Goal: Check status: Check status

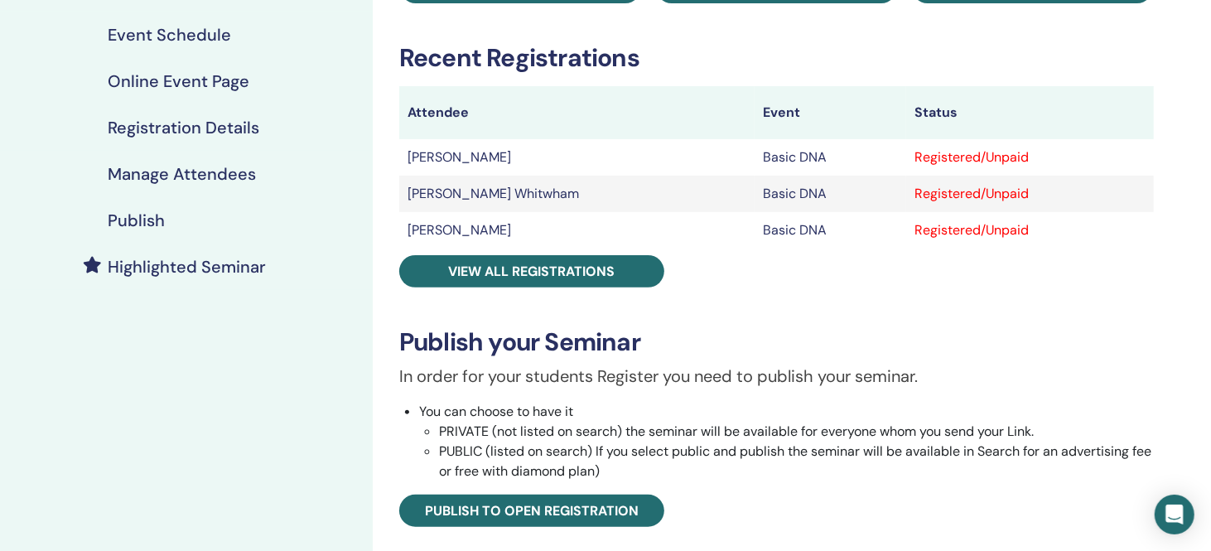
scroll to position [249, 0]
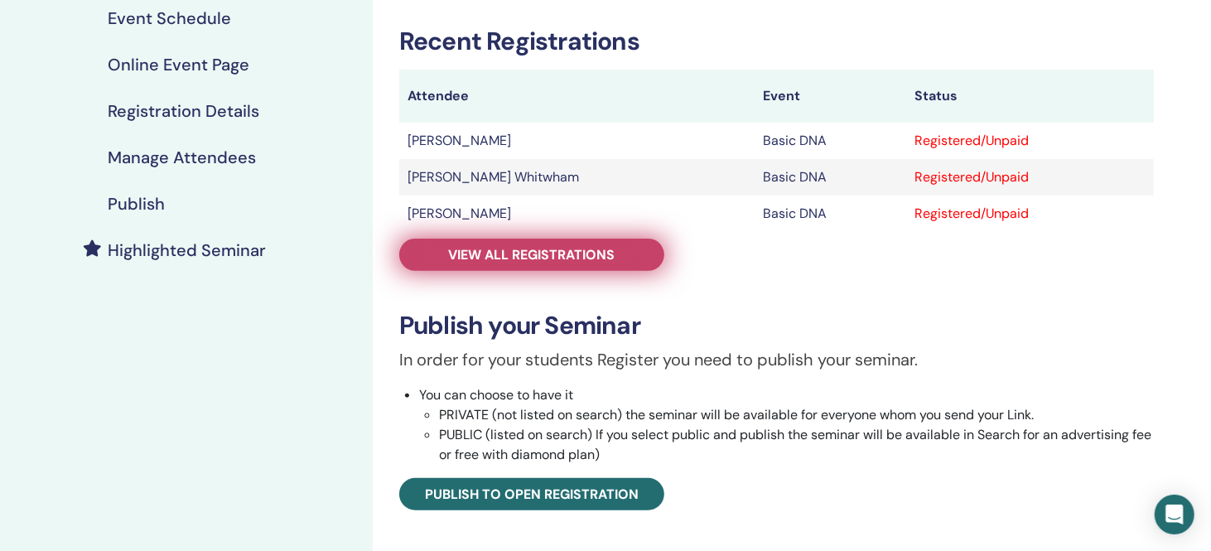
click at [592, 260] on span "View all registrations" at bounding box center [532, 254] width 167 height 17
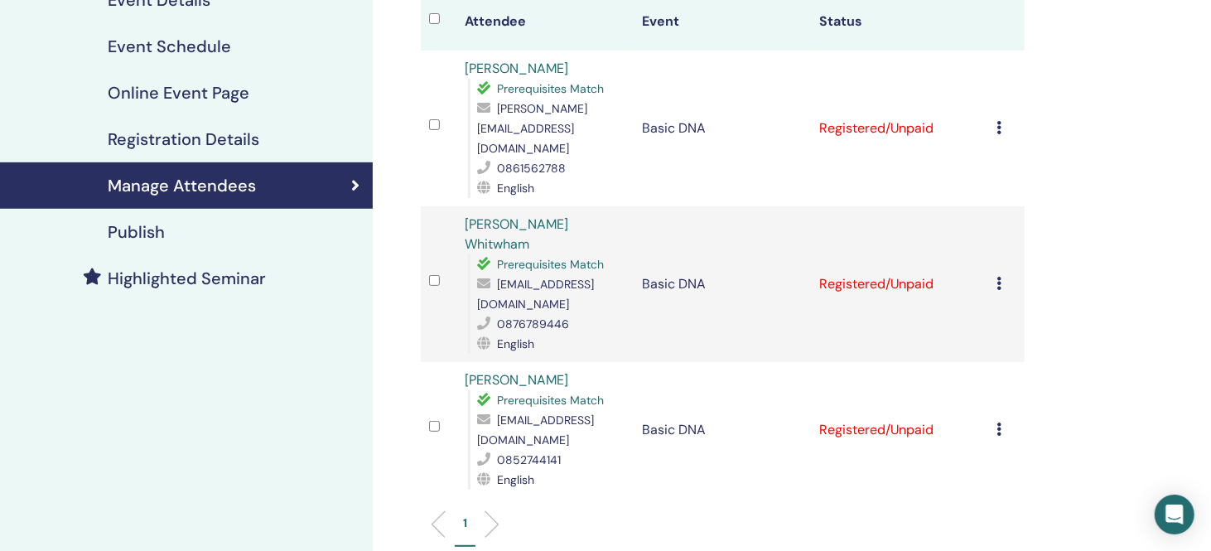
scroll to position [249, 0]
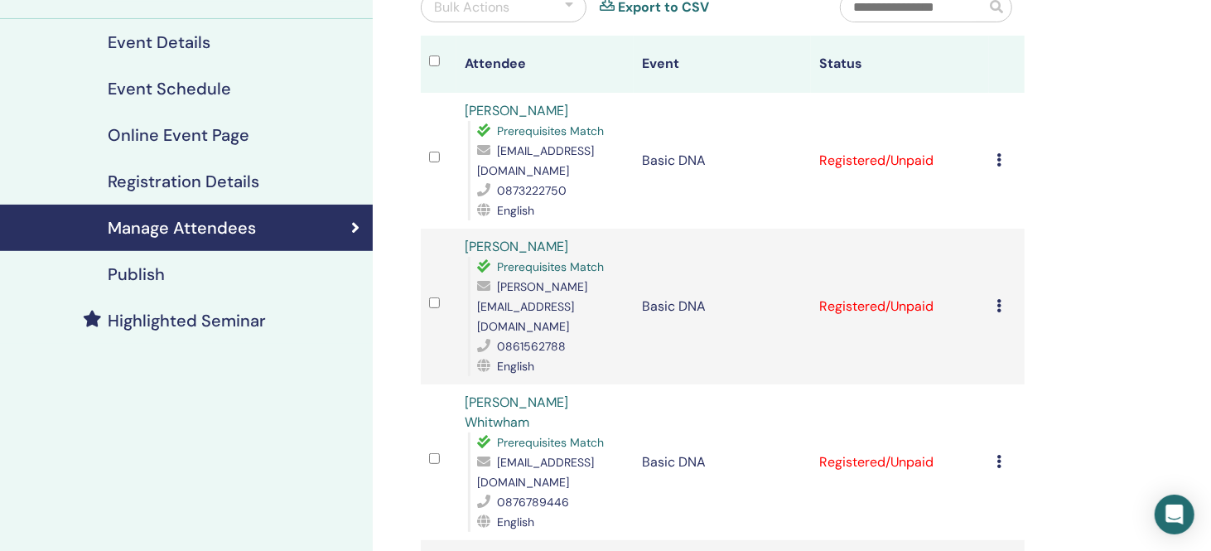
scroll to position [166, 0]
